Goal: Transaction & Acquisition: Purchase product/service

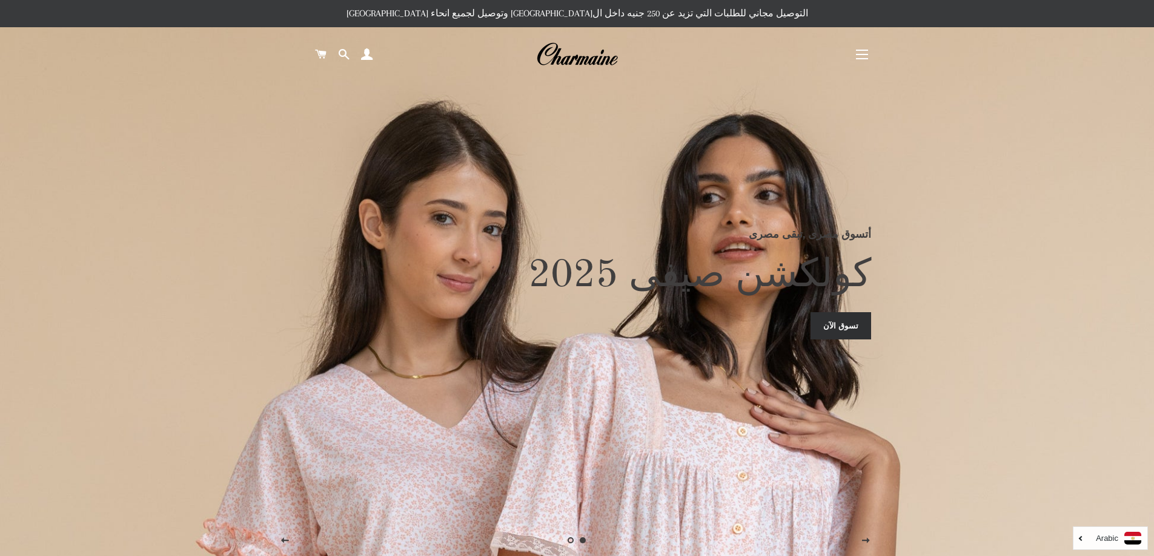
click at [865, 58] on span "button" at bounding box center [862, 58] width 12 height 1
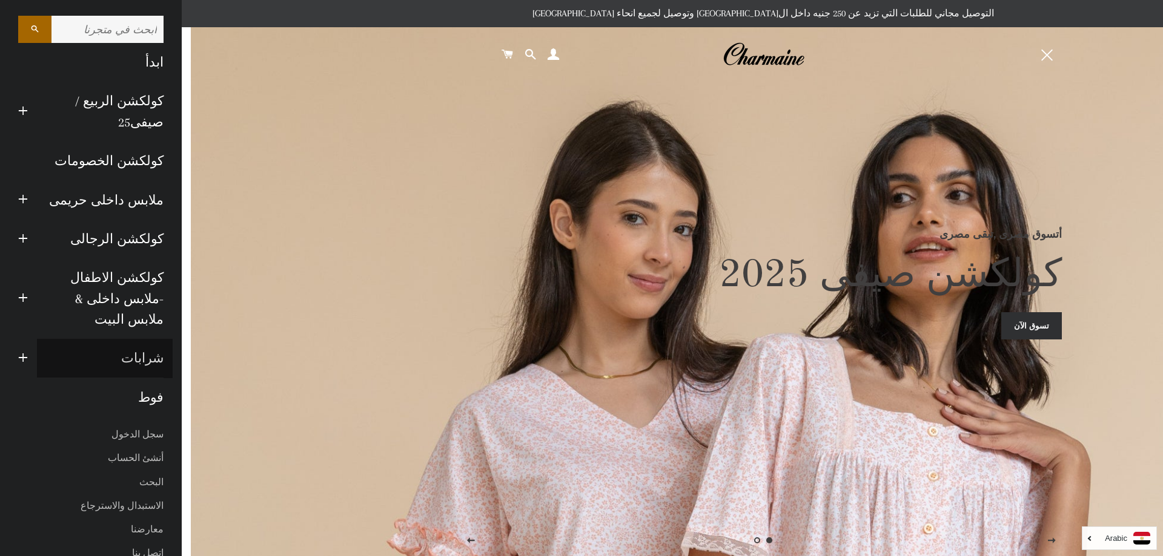
click at [130, 339] on link "شرابات" at bounding box center [105, 358] width 136 height 39
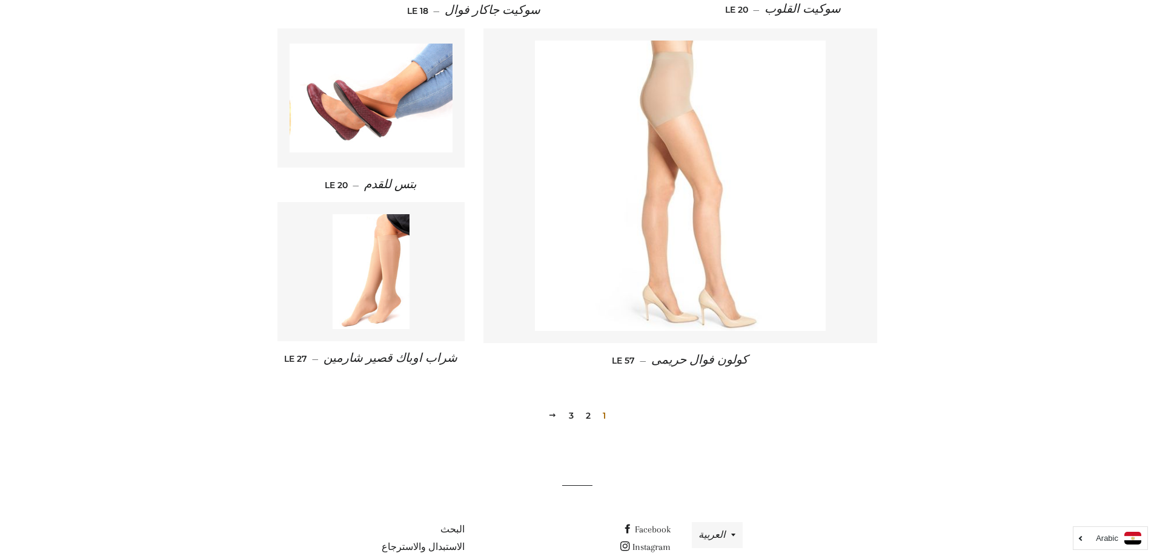
scroll to position [1574, 0]
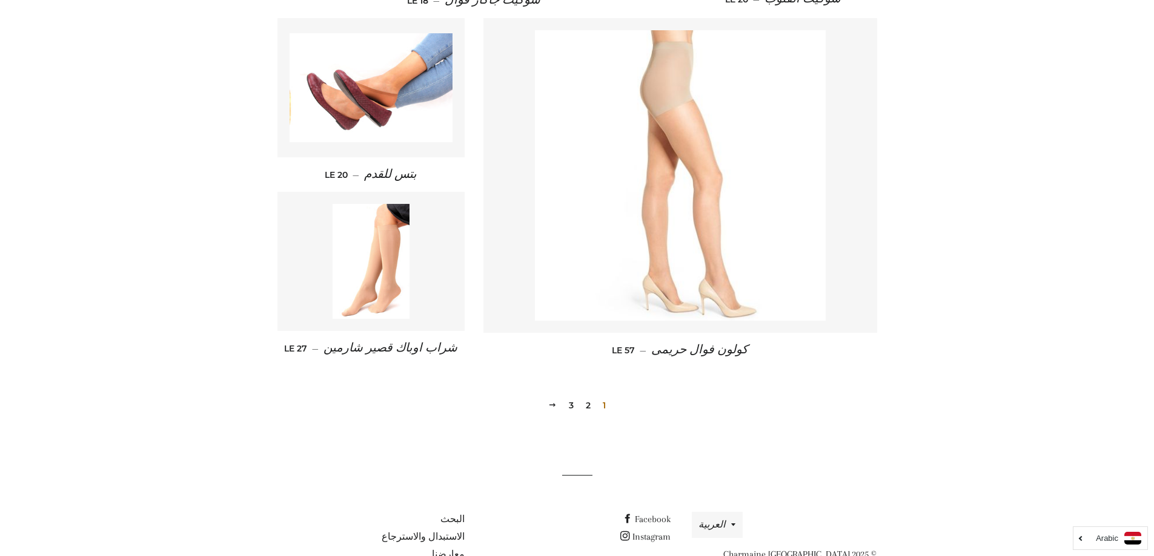
click at [587, 405] on link "2" at bounding box center [588, 406] width 15 height 18
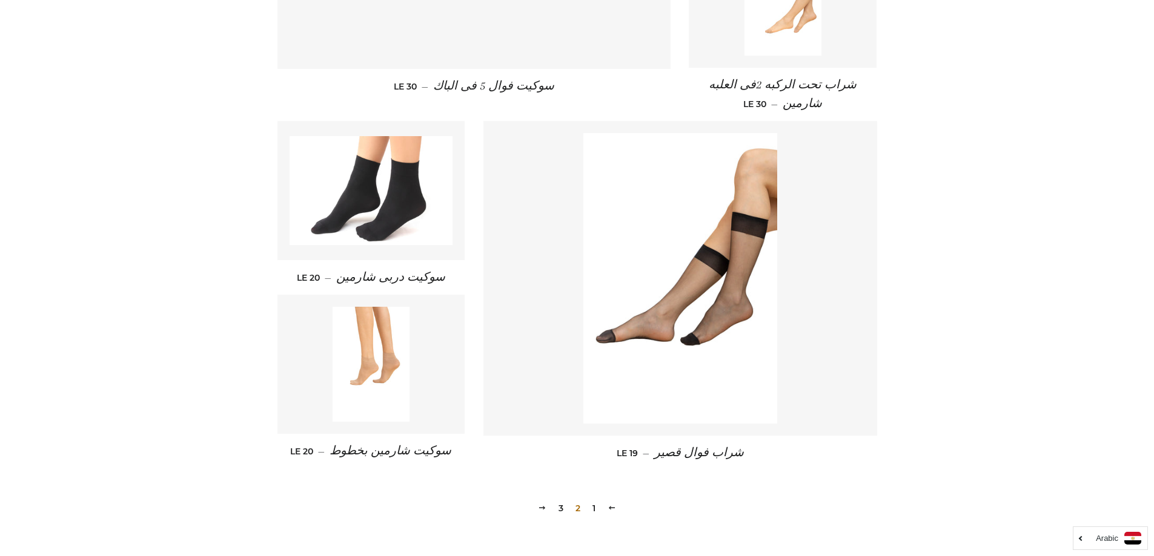
scroll to position [1639, 0]
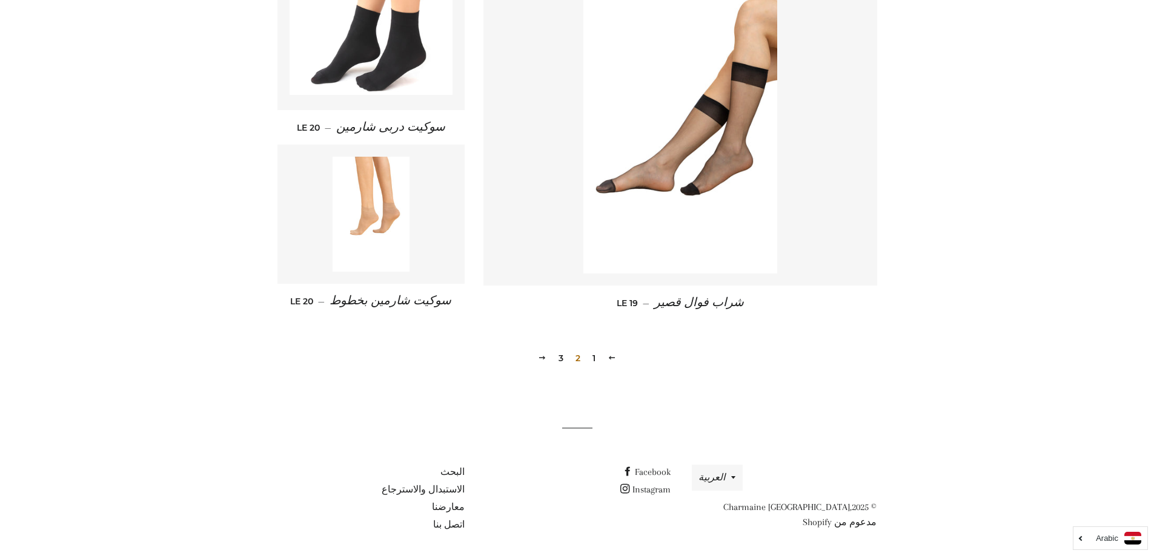
click at [559, 354] on link "3" at bounding box center [560, 358] width 15 height 18
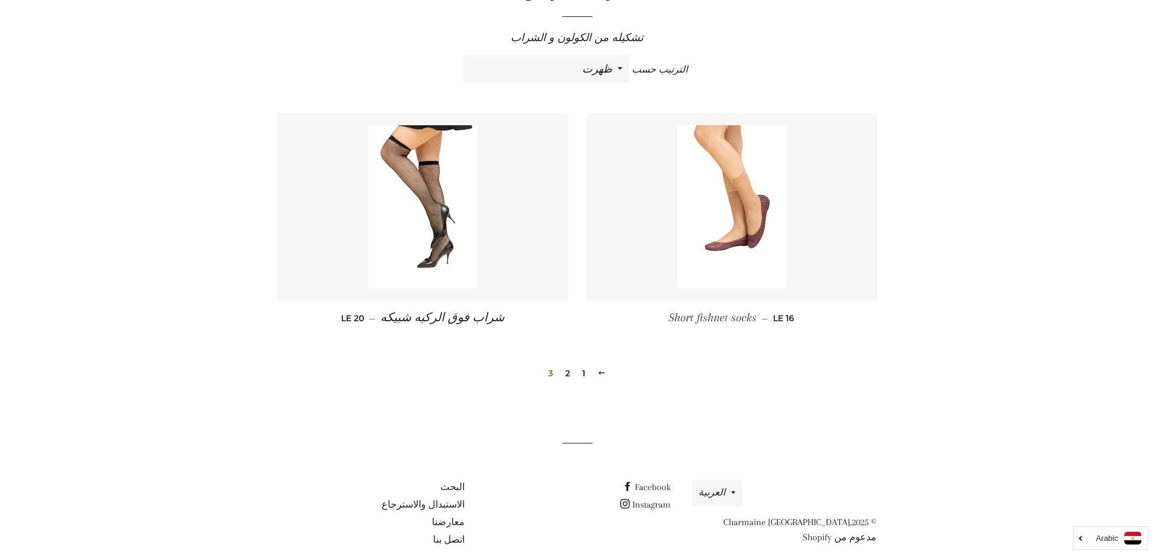
scroll to position [449, 0]
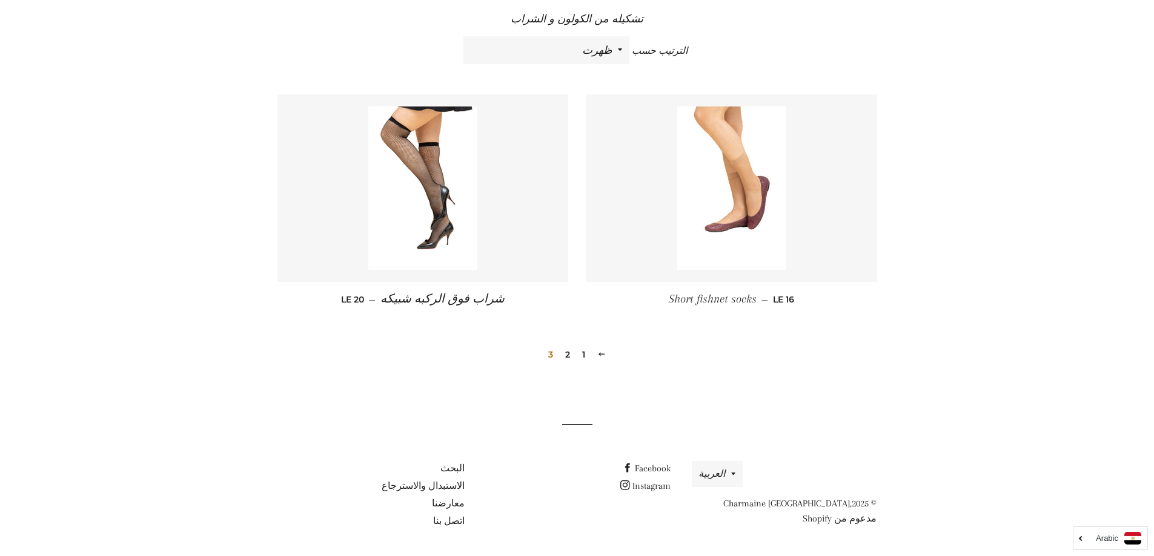
click at [581, 354] on link "1" at bounding box center [583, 355] width 13 height 18
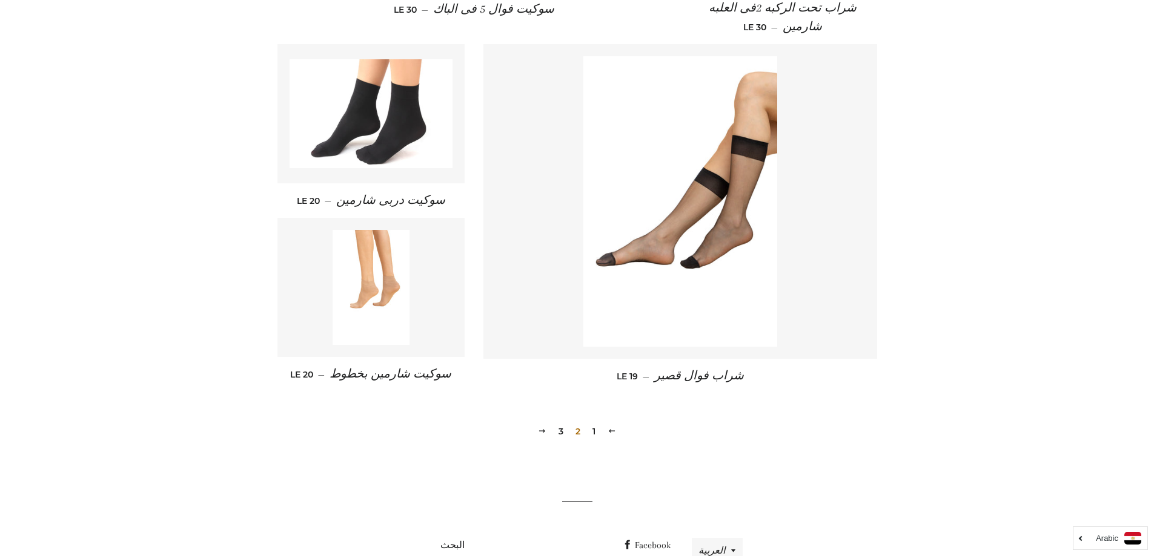
scroll to position [1574, 0]
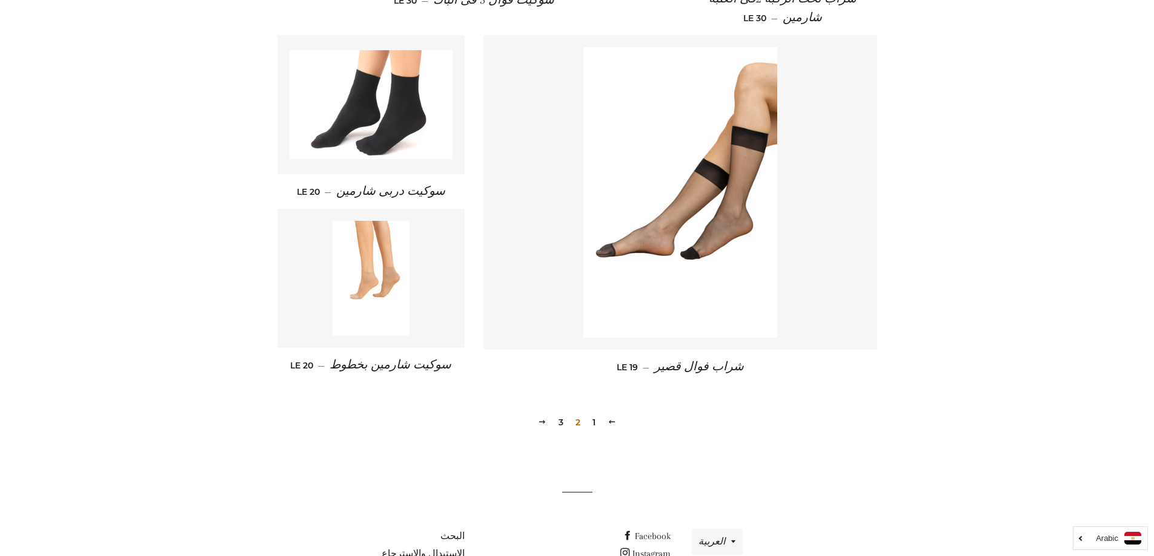
click at [593, 417] on link "1" at bounding box center [593, 423] width 13 height 18
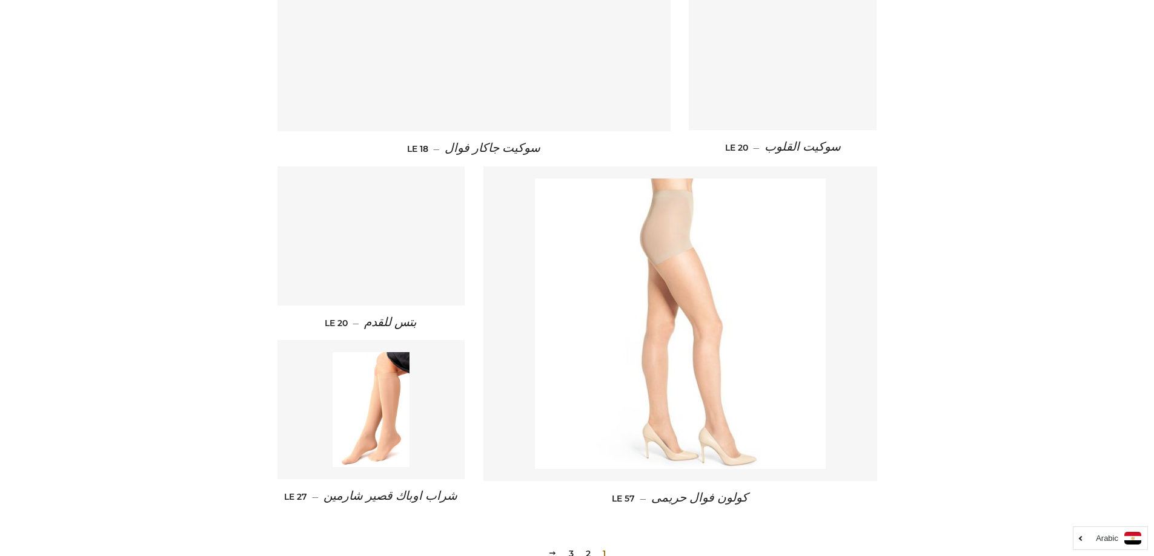
scroll to position [1453, 0]
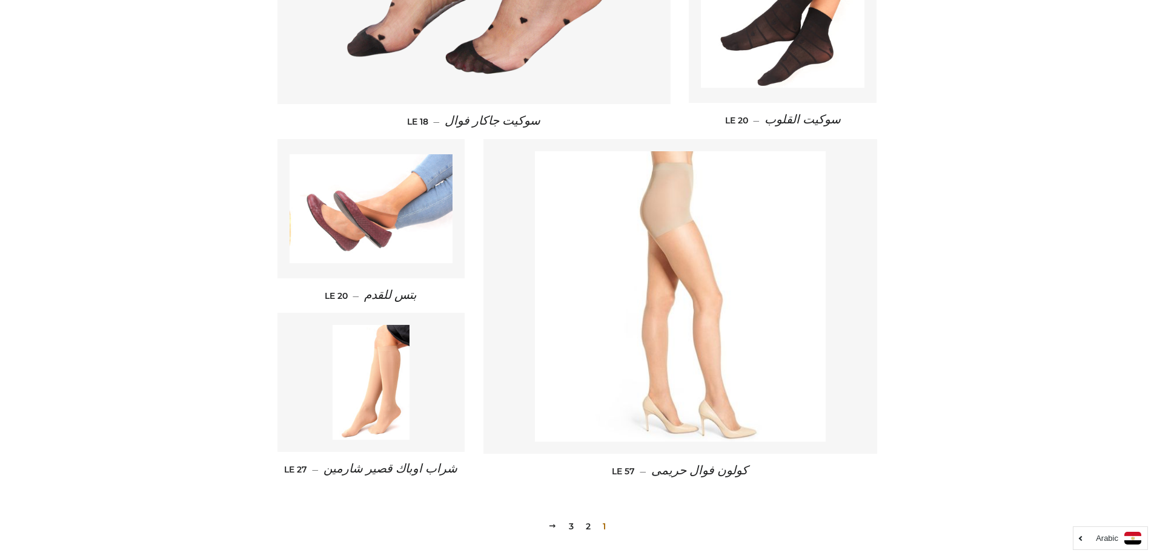
click at [395, 246] on img at bounding box center [370, 208] width 163 height 109
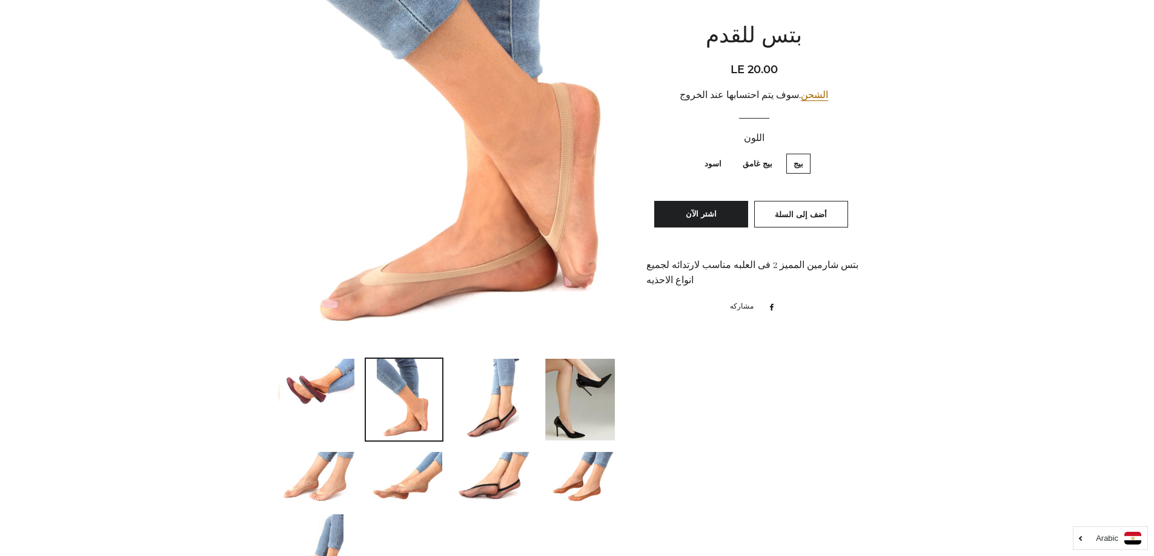
scroll to position [242, 0]
